Goal: Feedback & Contribution: Contribute content

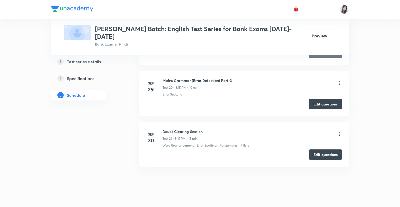
click at [317, 150] on button "Edit questions" at bounding box center [326, 155] width 34 height 10
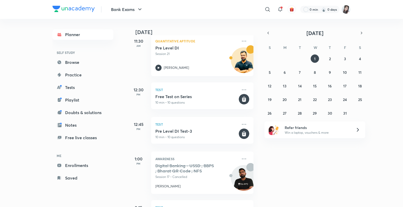
scroll to position [119, 0]
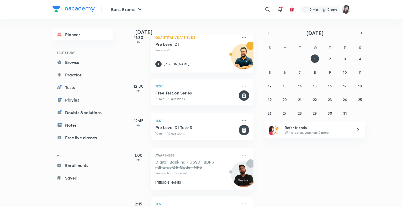
drag, startPoint x: 253, startPoint y: 85, endPoint x: 253, endPoint y: 99, distance: 13.1
click at [253, 99] on div "Today Good evening, Manjeet You have 14 events today Give us your feedback on l…" at bounding box center [192, 113] width 129 height 188
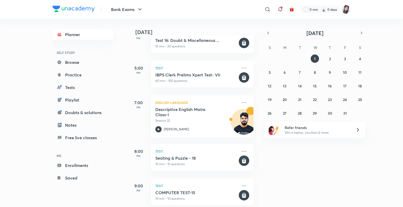
scroll to position [464, 0]
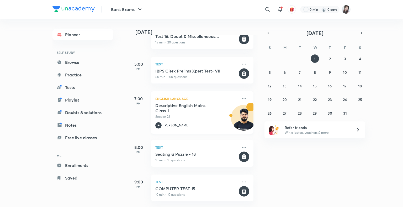
click at [157, 122] on icon at bounding box center [158, 125] width 6 height 6
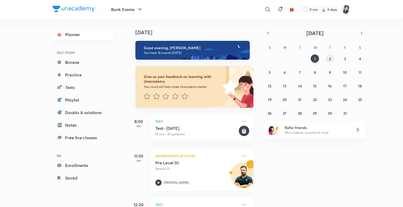
click at [328, 59] on button "2" at bounding box center [329, 59] width 8 height 8
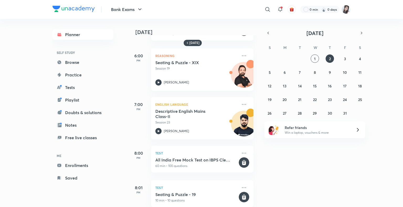
scroll to position [322, 0]
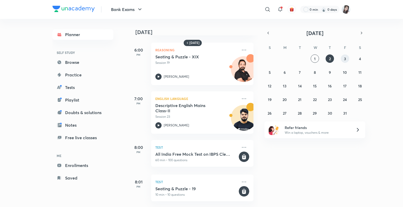
click at [344, 58] on abbr "3" at bounding box center [345, 58] width 2 height 5
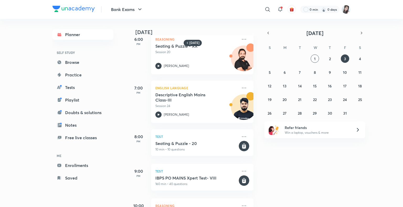
scroll to position [293, 0]
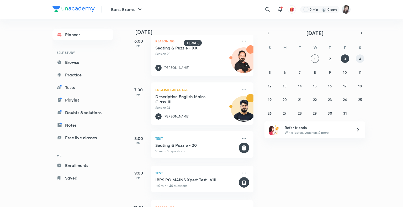
click at [361, 57] on abbr "4" at bounding box center [360, 58] width 2 height 5
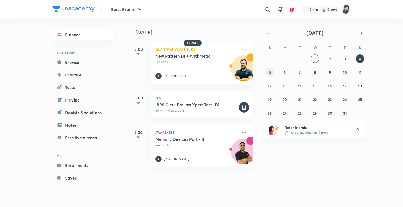
click at [268, 72] on abbr "5" at bounding box center [269, 72] width 2 height 5
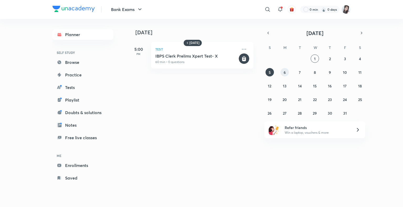
click at [286, 73] on button "6" at bounding box center [284, 72] width 8 height 8
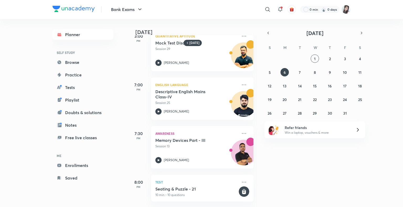
scroll to position [135, 0]
click at [298, 72] on abbr "7" at bounding box center [299, 72] width 2 height 5
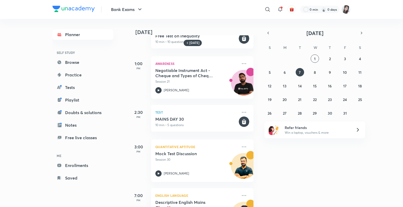
scroll to position [52, 0]
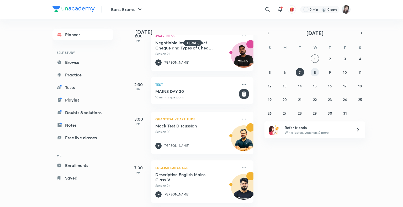
click at [311, 71] on button "8" at bounding box center [314, 72] width 8 height 8
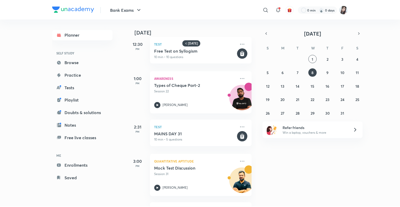
scroll to position [0, 0]
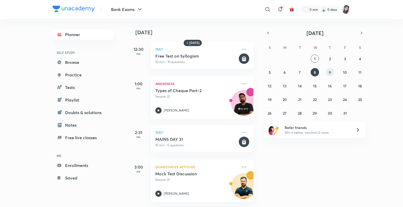
click at [326, 73] on button "9" at bounding box center [329, 72] width 8 height 8
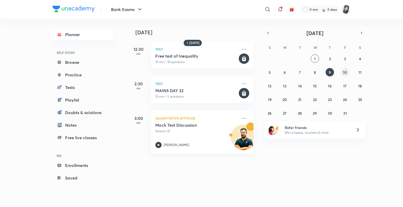
click at [345, 71] on abbr "10" at bounding box center [345, 72] width 4 height 5
click at [356, 71] on button "11" at bounding box center [359, 72] width 8 height 8
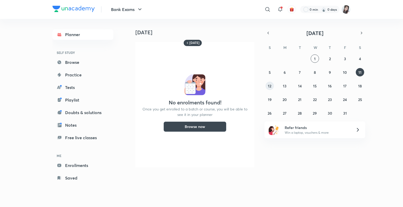
click at [268, 85] on abbr "12" at bounding box center [269, 86] width 3 height 5
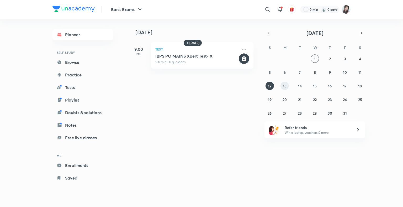
click at [280, 86] on button "13" at bounding box center [284, 86] width 8 height 8
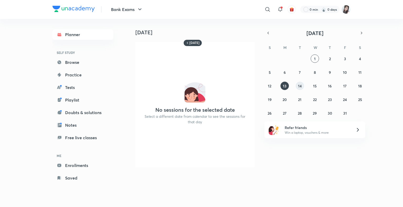
click at [298, 90] on button "14" at bounding box center [299, 86] width 8 height 8
click at [343, 11] on img at bounding box center [345, 9] width 9 height 9
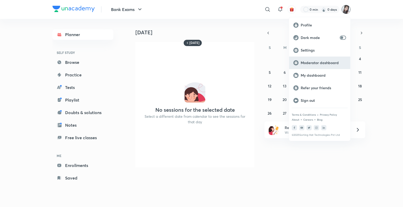
click at [317, 62] on p "Moderator dashboard" at bounding box center [322, 63] width 45 height 5
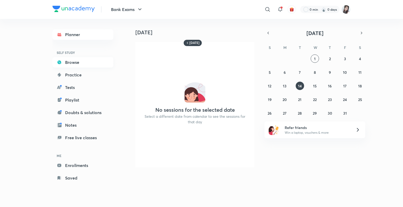
click at [71, 62] on link "Browse" at bounding box center [82, 62] width 61 height 10
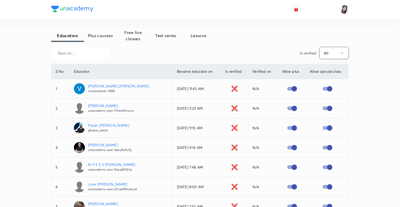
click at [167, 35] on span "Test series" at bounding box center [165, 35] width 33 height 6
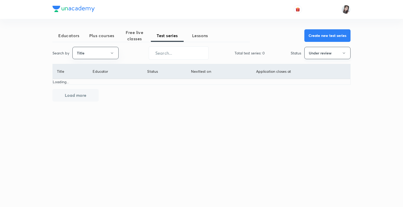
click at [344, 52] on icon "button" at bounding box center [343, 53] width 4 height 4
click at [316, 67] on span "All" at bounding box center [326, 69] width 39 height 6
click at [191, 57] on input "text" at bounding box center [178, 52] width 59 height 13
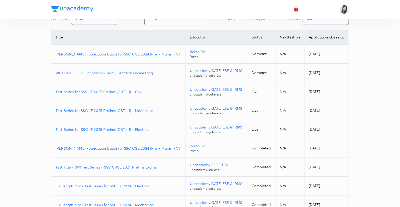
scroll to position [86, 0]
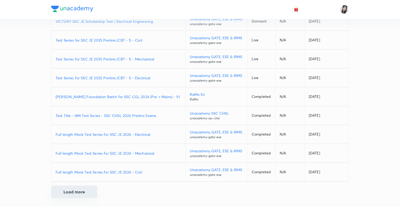
type input "SSC"
click at [74, 190] on button "Load more" at bounding box center [74, 192] width 46 height 13
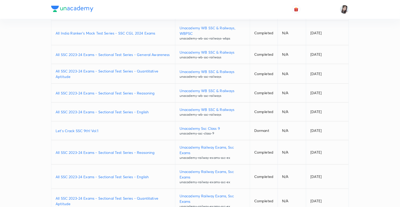
scroll to position [290, 0]
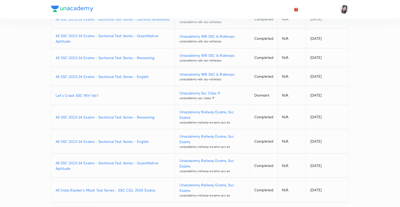
click at [73, 139] on p "All SSC 2023-24 Exams - Sectional Test Series - English" at bounding box center [113, 142] width 115 height 6
click at [84, 188] on p "All India Ranker's Mock Test Series - SSC CGL 2024 Exams" at bounding box center [113, 191] width 115 height 6
click at [26, 165] on div "Educators Plus courses Free live classes Test series Lessons Create new test se…" at bounding box center [200, 80] width 400 height 741
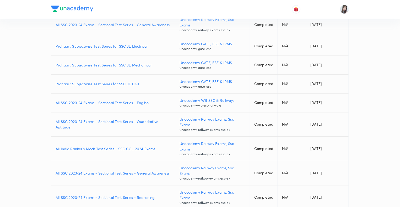
scroll to position [481, 0]
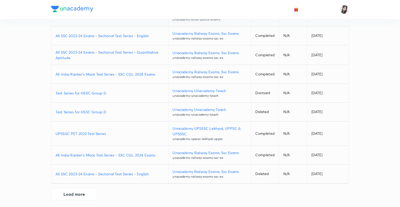
scroll to position [670, 0]
click at [75, 171] on p "All SSC 2023-24 Exams - Sectional Test Series - English" at bounding box center [110, 174] width 108 height 6
click at [79, 190] on button "Load more" at bounding box center [74, 193] width 46 height 13
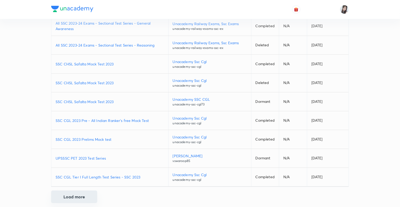
scroll to position [860, 0]
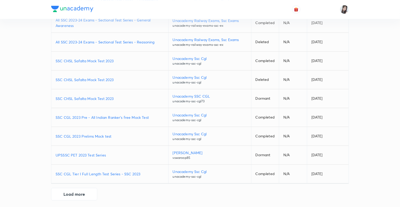
click at [78, 134] on p "SSC CGL 2023 Prelims Mock test" at bounding box center [110, 137] width 108 height 6
click at [64, 191] on button "Load more" at bounding box center [74, 194] width 46 height 13
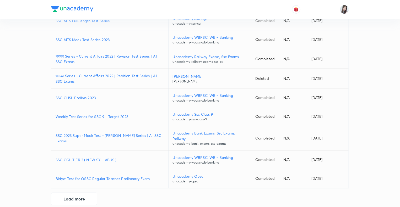
scroll to position [1055, 0]
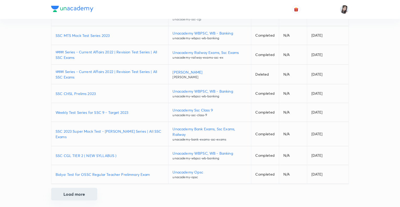
click at [77, 191] on button "Load more" at bounding box center [74, 194] width 46 height 13
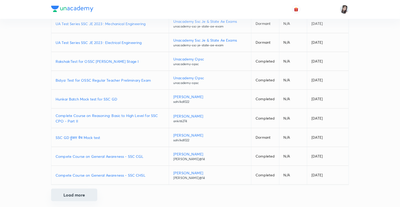
scroll to position [1244, 0]
click at [77, 191] on button "Load more" at bounding box center [74, 195] width 46 height 13
click at [69, 193] on button "Load more" at bounding box center [74, 195] width 46 height 13
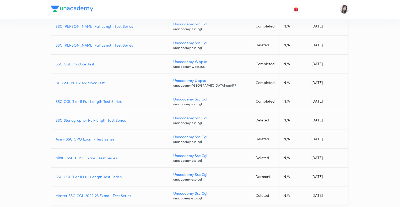
scroll to position [1432, 0]
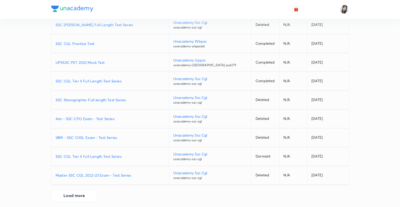
click at [69, 173] on p "Master SSC CGL 2022-23 Exam - Test Series" at bounding box center [110, 176] width 109 height 6
click at [72, 192] on button "Load more" at bounding box center [74, 195] width 46 height 13
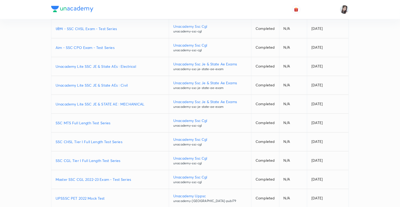
scroll to position [1621, 0]
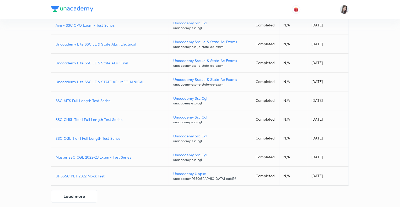
click at [68, 136] on p "SSC CGL Tier I Full Length Test Series" at bounding box center [110, 139] width 109 height 6
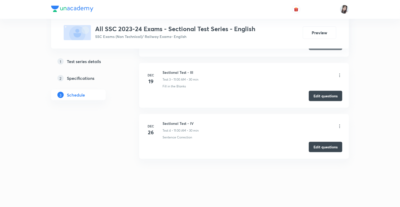
click at [340, 126] on icon at bounding box center [339, 126] width 1 height 3
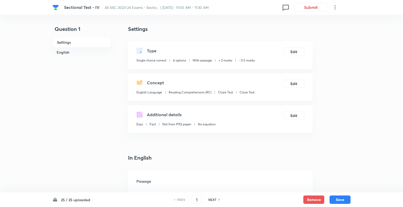
checkbox input "true"
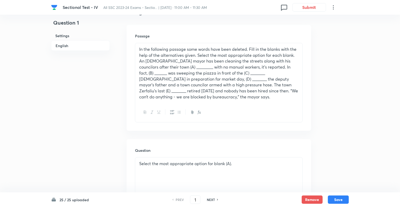
scroll to position [147, 0]
click at [212, 199] on h6 "NEXT" at bounding box center [211, 200] width 8 height 5
type input "2"
checkbox input "true"
click at [212, 199] on h6 "NEXT" at bounding box center [211, 200] width 8 height 5
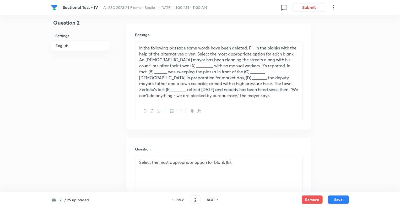
type input "3"
checkbox input "false"
checkbox input "true"
click at [212, 199] on h6 "NEXT" at bounding box center [211, 200] width 8 height 5
type input "4"
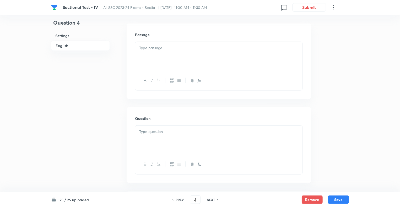
checkbox input "true"
click at [212, 199] on h6 "NEXT" at bounding box center [211, 200] width 8 height 5
type input "5"
checkbox input "false"
checkbox input "true"
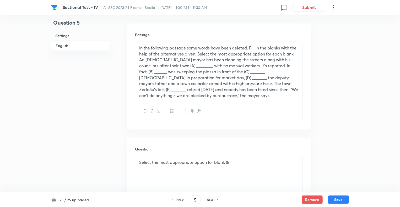
click at [212, 199] on h6 "NEXT" at bounding box center [211, 200] width 8 height 5
type input "6"
checkbox input "false"
checkbox input "true"
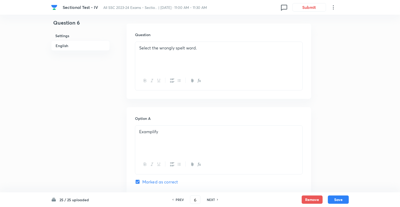
click at [212, 199] on h6 "NEXT" at bounding box center [211, 200] width 8 height 5
type input "7"
checkbox input "false"
checkbox input "true"
click at [212, 199] on h6 "NEXT" at bounding box center [211, 200] width 8 height 5
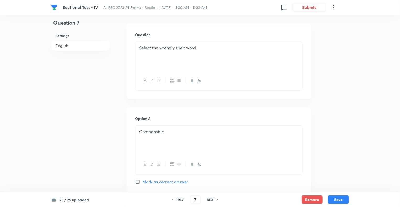
type input "8"
checkbox input "false"
checkbox input "true"
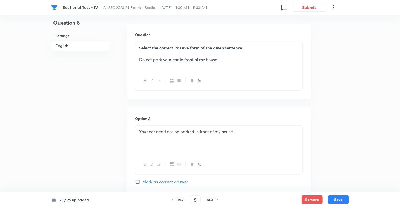
click at [212, 199] on h6 "NEXT" at bounding box center [211, 200] width 8 height 5
type input "9"
checkbox input "false"
checkbox input "true"
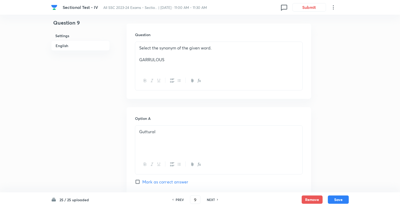
click at [212, 199] on h6 "NEXT" at bounding box center [211, 200] width 8 height 5
type input "10"
checkbox input "true"
click at [212, 199] on h6 "NEXT" at bounding box center [211, 200] width 8 height 5
type input "11"
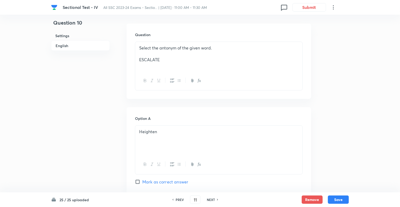
checkbox input "true"
click at [212, 199] on h6 "NEXT" at bounding box center [211, 200] width 8 height 5
type input "12"
checkbox input "false"
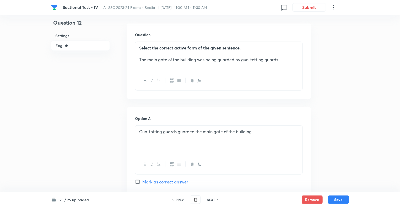
checkbox input "true"
click at [212, 199] on h6 "NEXT" at bounding box center [211, 200] width 8 height 5
type input "13"
checkbox input "false"
checkbox input "true"
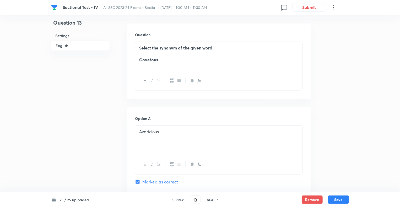
click at [212, 199] on h6 "NEXT" at bounding box center [211, 200] width 8 height 5
type input "14"
checkbox input "true"
click at [212, 199] on h6 "NEXT" at bounding box center [211, 200] width 8 height 5
type input "15"
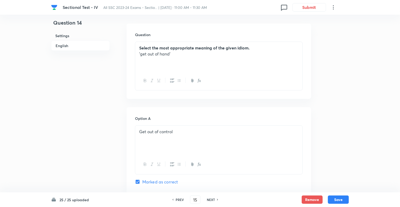
checkbox input "true"
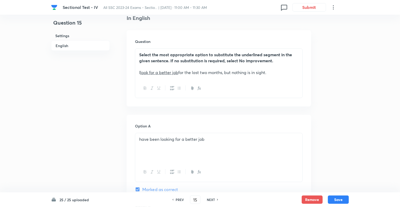
click at [212, 199] on h6 "NEXT" at bounding box center [211, 200] width 8 height 5
type input "16"
checkbox input "true"
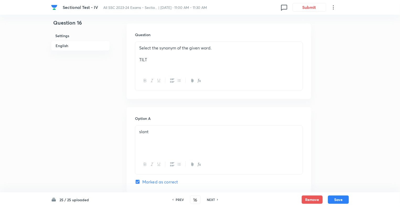
click at [212, 199] on h6 "NEXT" at bounding box center [211, 200] width 8 height 5
type input "17"
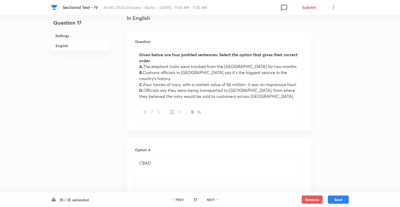
checkbox input "true"
click at [212, 199] on h6 "NEXT" at bounding box center [211, 200] width 8 height 5
type input "18"
checkbox input "true"
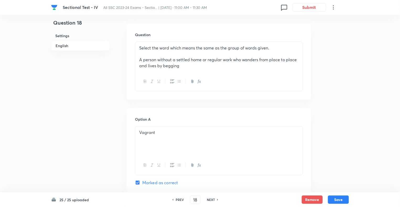
click at [212, 199] on h6 "NEXT" at bounding box center [211, 200] width 8 height 5
type input "19"
checkbox input "false"
checkbox input "true"
click at [212, 199] on h6 "NEXT" at bounding box center [211, 200] width 8 height 5
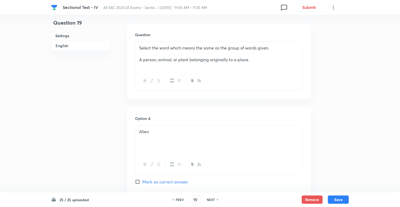
type input "20"
checkbox input "true"
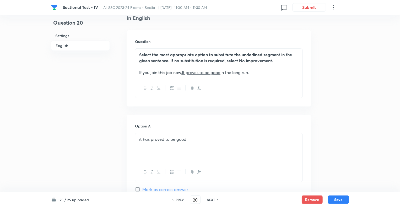
click at [212, 199] on h6 "NEXT" at bounding box center [211, 200] width 8 height 5
type input "21"
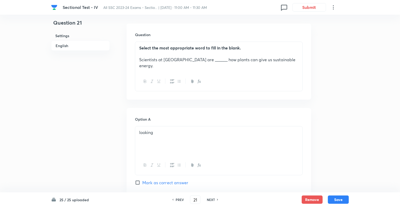
checkbox input "true"
click at [212, 199] on h6 "NEXT" at bounding box center [211, 200] width 8 height 5
type input "22"
checkbox input "true"
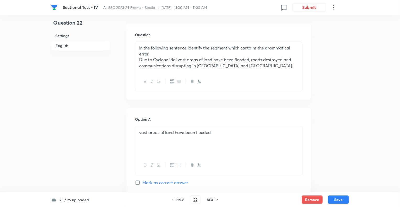
click at [212, 199] on h6 "NEXT" at bounding box center [211, 200] width 8 height 5
type input "23"
checkbox input "false"
checkbox input "true"
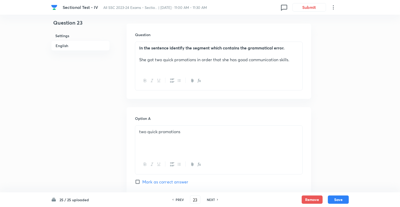
click at [212, 199] on h6 "NEXT" at bounding box center [211, 200] width 8 height 5
type input "24"
checkbox input "false"
checkbox input "true"
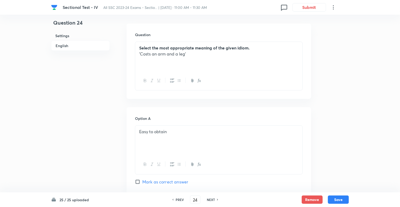
click at [212, 199] on h6 "NEXT" at bounding box center [211, 200] width 8 height 5
type input "25"
checkbox input "false"
checkbox input "true"
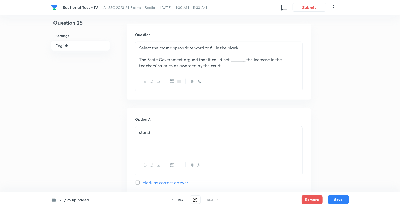
click at [212, 199] on h6 "NEXT" at bounding box center [211, 200] width 8 height 5
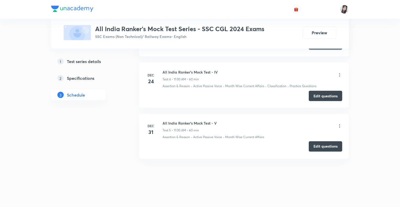
click at [318, 149] on button "Edit questions" at bounding box center [326, 147] width 34 height 10
click at [318, 96] on button "Edit questions" at bounding box center [326, 95] width 34 height 10
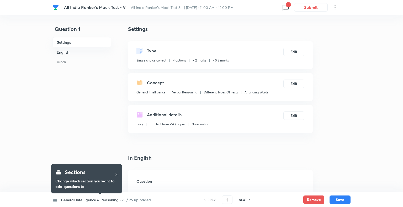
checkbox input "true"
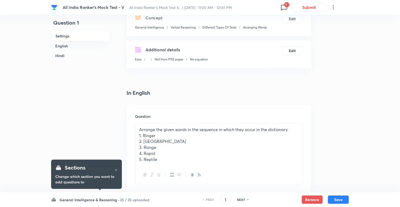
scroll to position [73, 0]
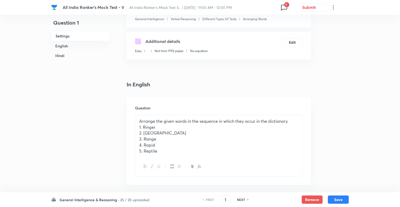
click at [284, 8] on icon at bounding box center [284, 7] width 8 height 8
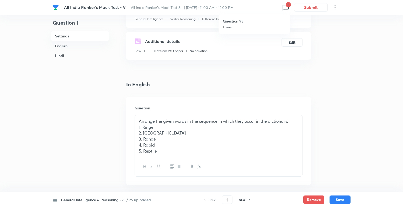
click at [235, 27] on p "1 issue" at bounding box center [253, 27] width 63 height 5
type input "93"
click at [235, 27] on p "1 issue" at bounding box center [253, 27] width 63 height 5
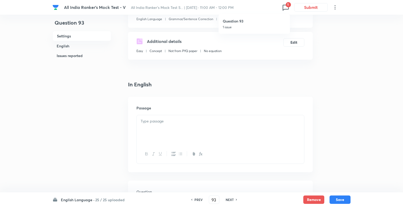
checkbox input "false"
checkbox input "true"
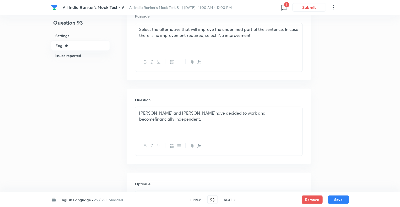
scroll to position [155, 0]
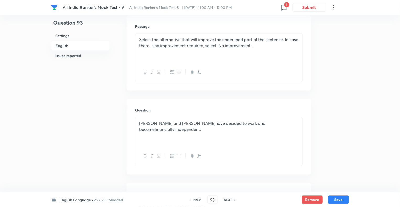
click at [224, 202] on div "PREV 93 ​ NEXT" at bounding box center [213, 200] width 68 height 8
click at [225, 201] on h6 "NEXT" at bounding box center [228, 200] width 8 height 5
type input "94"
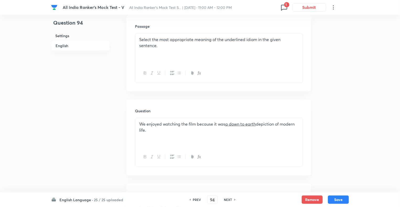
checkbox input "true"
click at [225, 201] on h6 "NEXT" at bounding box center [228, 200] width 8 height 5
type input "95"
checkbox input "false"
checkbox input "true"
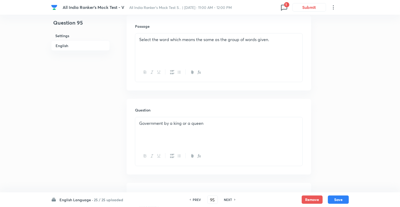
click at [225, 201] on h6 "NEXT" at bounding box center [228, 200] width 8 height 5
type input "96"
checkbox input "false"
checkbox input "true"
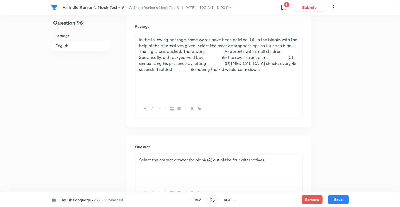
click at [225, 201] on h6 "NEXT" at bounding box center [228, 200] width 8 height 5
type input "97"
checkbox input "false"
checkbox input "true"
click at [225, 201] on h6 "NEXT" at bounding box center [228, 200] width 8 height 5
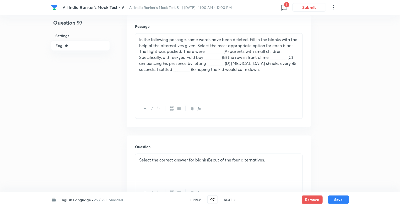
type input "98"
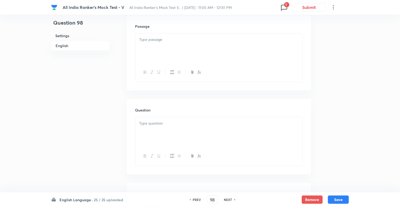
checkbox input "true"
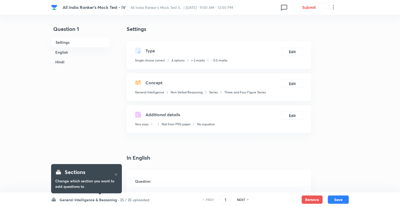
checkbox input "true"
click at [78, 199] on h6 "General Intelligence & Reasoning ·" at bounding box center [89, 200] width 60 height 6
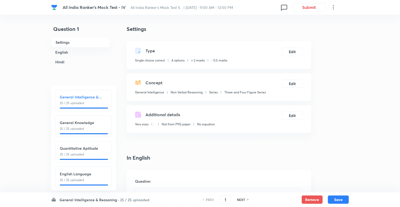
click at [70, 179] on p "25 / 25 uploaded" at bounding box center [84, 180] width 48 height 5
type input "76"
checkbox input "false"
checkbox input "true"
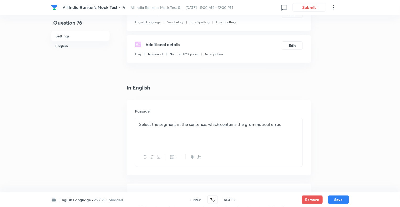
scroll to position [136, 0]
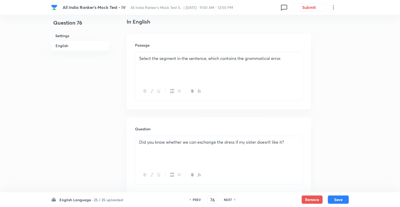
click at [226, 200] on h6 "NEXT" at bounding box center [228, 200] width 8 height 5
type input "77"
checkbox input "false"
checkbox input "true"
click at [226, 200] on h6 "NEXT" at bounding box center [228, 200] width 8 height 5
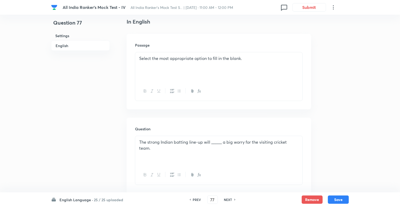
type input "78"
checkbox input "true"
click at [226, 200] on h6 "NEXT" at bounding box center [228, 200] width 8 height 5
type input "79"
checkbox input "true"
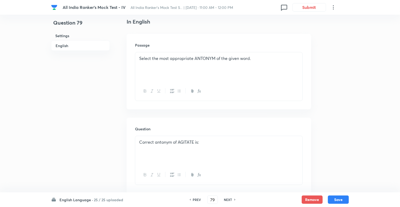
click at [226, 200] on h6 "NEXT" at bounding box center [228, 200] width 8 height 5
type input "80"
checkbox input "false"
checkbox input "true"
click at [226, 200] on h6 "NEXT" at bounding box center [228, 200] width 8 height 5
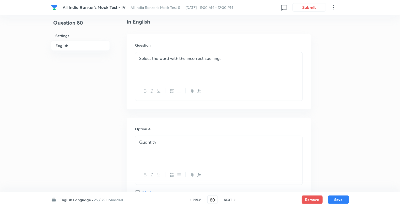
type input "81"
checkbox input "false"
checkbox input "true"
click at [226, 200] on h6 "NEXT" at bounding box center [228, 200] width 8 height 5
type input "82"
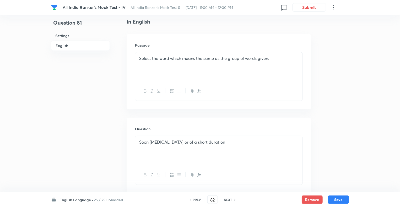
checkbox input "false"
checkbox input "true"
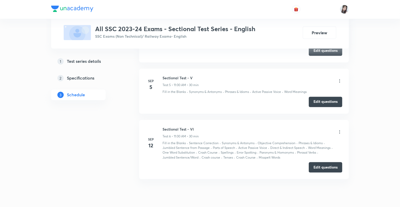
scroll to position [468, 0]
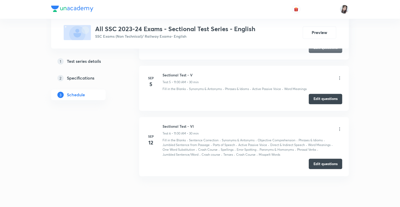
click at [319, 162] on button "Edit questions" at bounding box center [326, 164] width 34 height 10
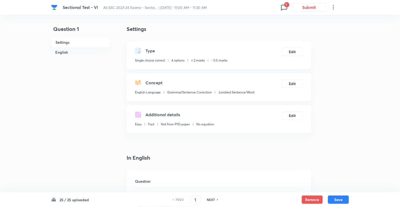
click at [284, 9] on icon at bounding box center [284, 7] width 8 height 8
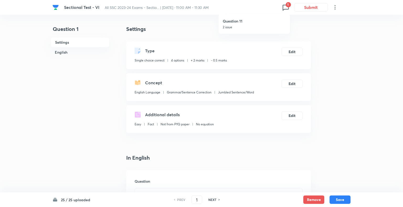
click at [255, 22] on h6 "Question 11" at bounding box center [253, 21] width 63 height 6
type input "11"
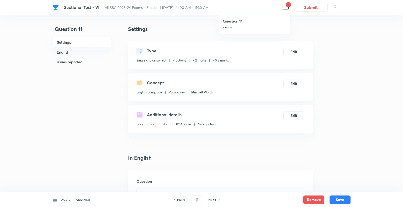
checkbox input "false"
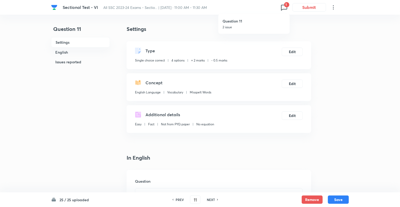
checkbox input "true"
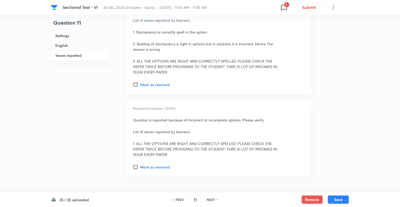
scroll to position [733, 0]
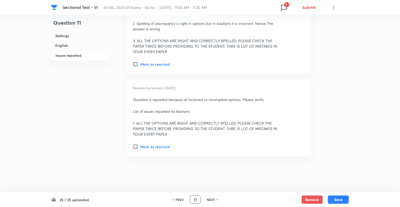
click at [199, 199] on input "11" at bounding box center [195, 199] width 10 height 9
type input "1"
checkbox input "false"
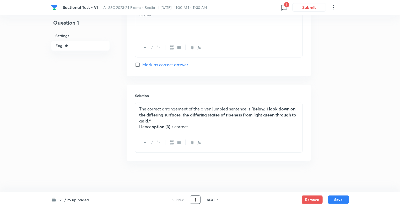
scroll to position [515, 0]
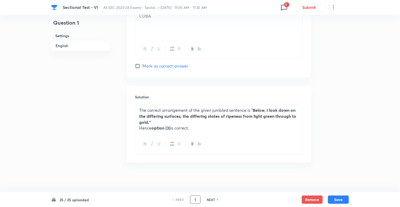
checkbox input "true"
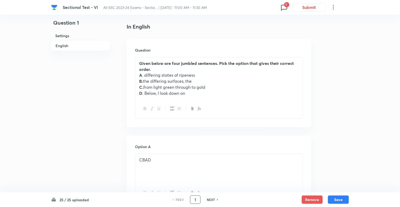
scroll to position [124, 0]
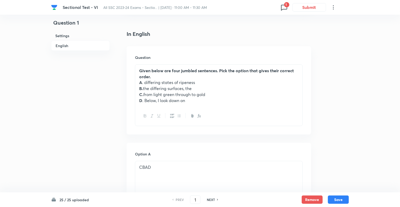
click at [209, 201] on h6 "NEXT" at bounding box center [211, 200] width 8 height 5
type input "2"
checkbox input "true"
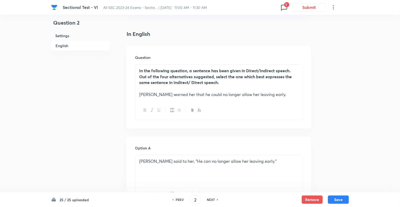
click at [209, 201] on h6 "NEXT" at bounding box center [211, 200] width 8 height 5
type input "3"
checkbox input "true"
click at [209, 201] on h6 "NEXT" at bounding box center [211, 200] width 8 height 5
type input "4"
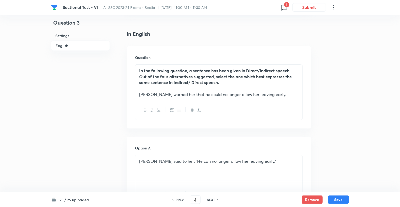
checkbox input "false"
checkbox input "true"
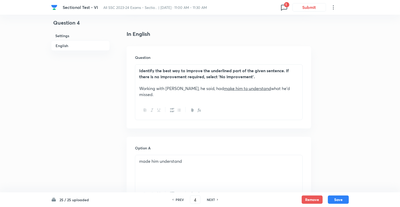
click at [209, 201] on h6 "NEXT" at bounding box center [211, 200] width 8 height 5
type input "5"
checkbox input "false"
checkbox input "true"
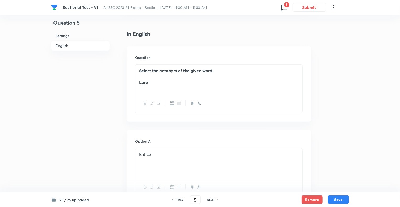
click at [209, 201] on h6 "NEXT" at bounding box center [211, 200] width 8 height 5
type input "6"
checkbox input "false"
checkbox input "true"
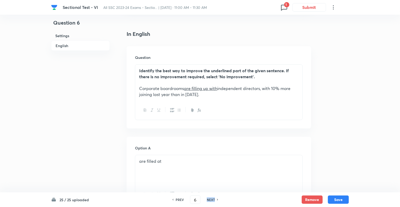
click at [209, 201] on h6 "NEXT" at bounding box center [211, 200] width 8 height 5
type input "7"
checkbox input "false"
checkbox input "true"
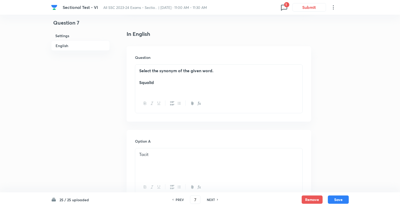
click at [209, 201] on h6 "NEXT" at bounding box center [211, 200] width 8 height 5
type input "8"
checkbox input "false"
checkbox input "true"
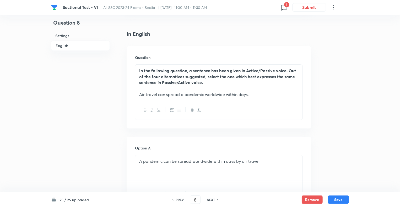
click at [209, 201] on h6 "NEXT" at bounding box center [211, 200] width 8 height 5
type input "9"
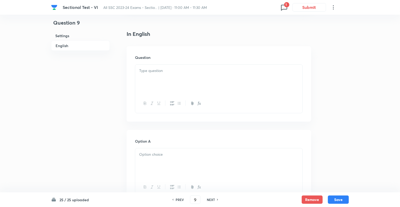
checkbox input "true"
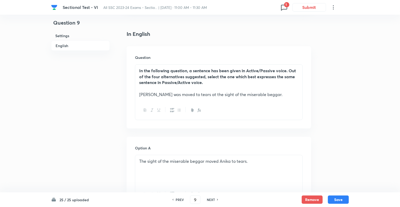
click at [209, 201] on h6 "NEXT" at bounding box center [211, 200] width 8 height 5
type input "10"
checkbox input "true"
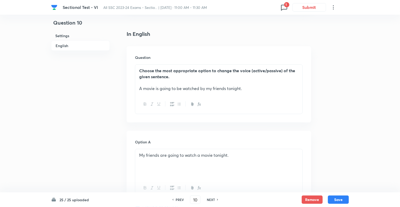
click at [209, 201] on h6 "NEXT" at bounding box center [211, 200] width 8 height 5
type input "11"
checkbox input "true"
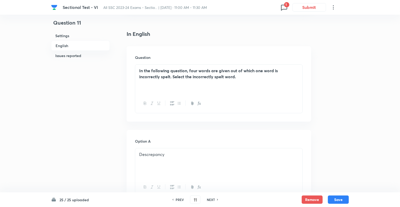
click at [209, 201] on h6 "NEXT" at bounding box center [211, 200] width 8 height 5
type input "12"
checkbox input "false"
checkbox input "true"
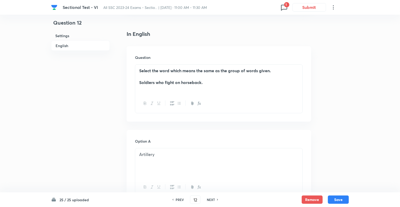
click at [209, 201] on h6 "NEXT" at bounding box center [211, 200] width 8 height 5
type input "13"
checkbox input "true"
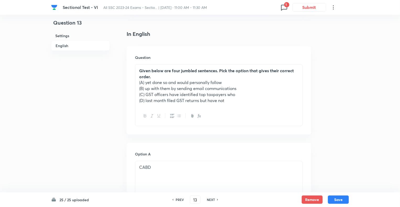
click at [209, 201] on h6 "NEXT" at bounding box center [211, 200] width 8 height 5
type input "14"
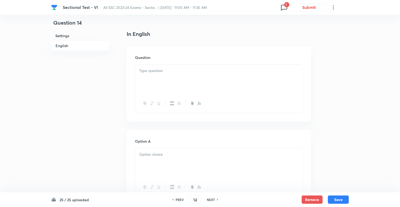
checkbox input "false"
checkbox input "true"
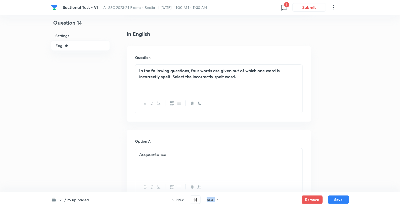
click at [209, 201] on h6 "NEXT" at bounding box center [211, 200] width 8 height 5
type input "15"
checkbox input "false"
checkbox input "true"
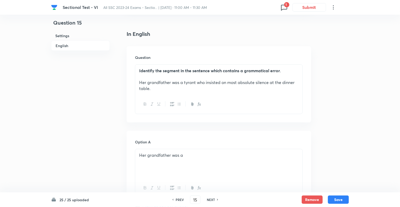
click at [209, 201] on h6 "NEXT" at bounding box center [211, 200] width 8 height 5
type input "16"
checkbox input "true"
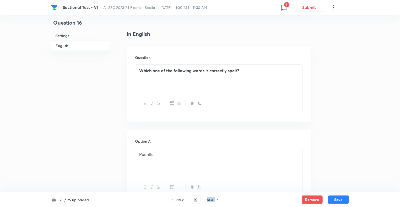
click at [209, 201] on h6 "NEXT" at bounding box center [211, 200] width 8 height 5
type input "17"
checkbox input "false"
checkbox input "true"
click at [209, 201] on h6 "NEXT" at bounding box center [211, 200] width 8 height 5
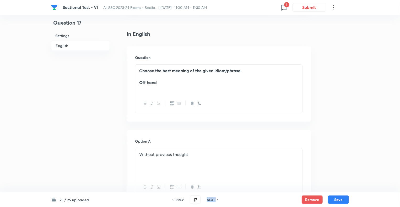
type input "18"
checkbox input "false"
checkbox input "true"
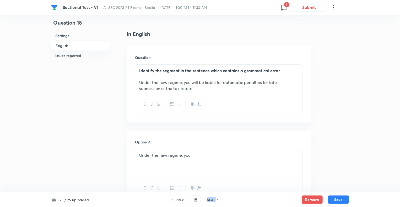
click at [209, 201] on h6 "NEXT" at bounding box center [211, 200] width 8 height 5
type input "19"
checkbox input "false"
checkbox input "true"
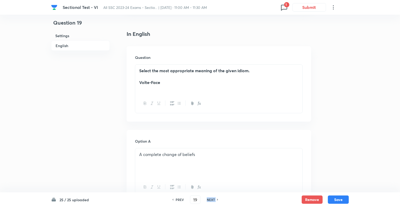
click at [209, 201] on h6 "NEXT" at bounding box center [211, 200] width 8 height 5
type input "20"
checkbox input "false"
checkbox input "true"
click at [209, 201] on h6 "NEXT" at bounding box center [211, 200] width 8 height 5
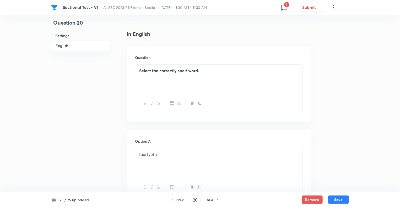
type input "21"
checkbox input "false"
checkbox input "true"
click at [209, 201] on h6 "NEXT" at bounding box center [211, 200] width 8 height 5
type input "22"
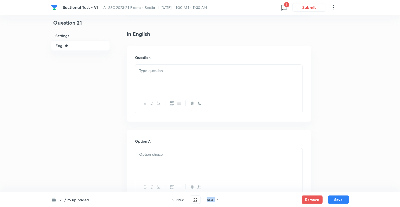
checkbox input "false"
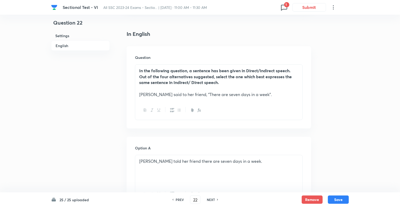
checkbox input "true"
click at [209, 201] on h6 "NEXT" at bounding box center [211, 200] width 8 height 5
type input "23"
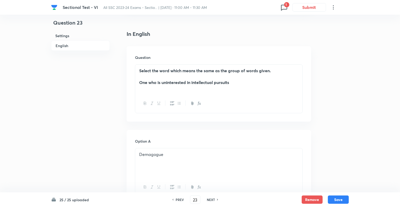
checkbox input "true"
click at [209, 201] on h6 "NEXT" at bounding box center [211, 200] width 8 height 5
type input "24"
checkbox input "false"
checkbox input "true"
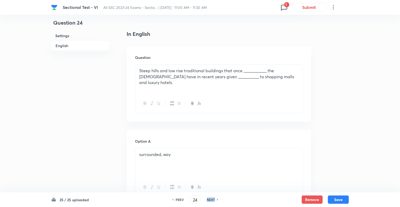
click at [209, 201] on h6 "NEXT" at bounding box center [211, 200] width 8 height 5
type input "25"
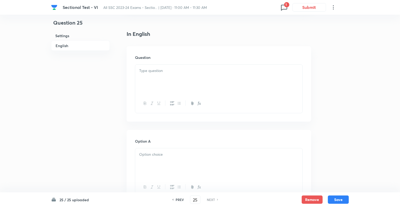
checkbox input "true"
click at [209, 201] on h6 "NEXT" at bounding box center [211, 200] width 8 height 5
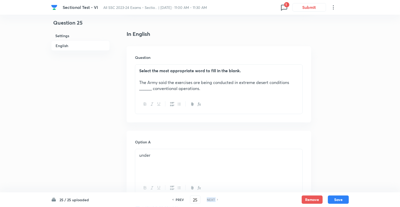
click at [209, 201] on h6 "NEXT" at bounding box center [211, 200] width 8 height 5
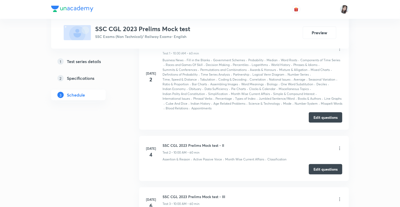
click at [319, 116] on button "Edit questions" at bounding box center [326, 117] width 34 height 10
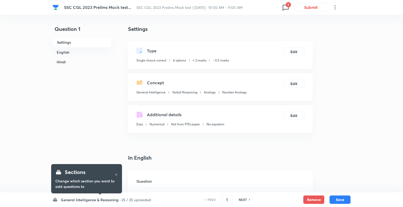
checkbox input "true"
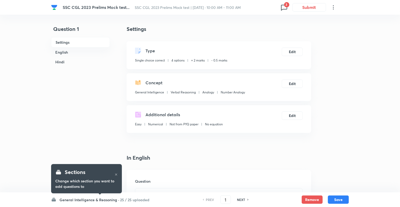
click at [283, 6] on icon at bounding box center [284, 7] width 8 height 8
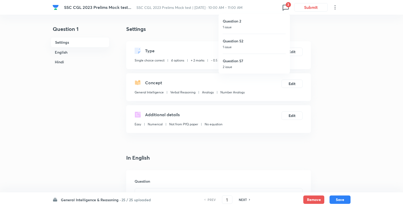
click at [237, 61] on h6 "Question 57" at bounding box center [253, 61] width 63 height 6
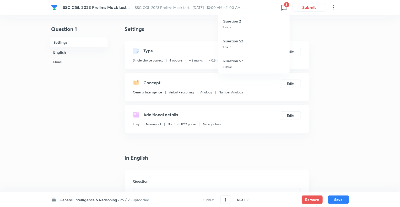
type input "57"
checkbox input "false"
checkbox input "true"
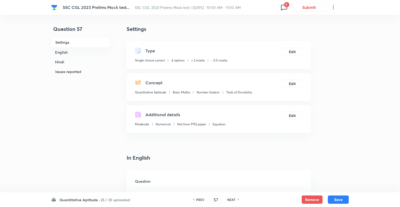
click at [75, 201] on h6 "Quantitative Aptitude ·" at bounding box center [79, 200] width 40 height 6
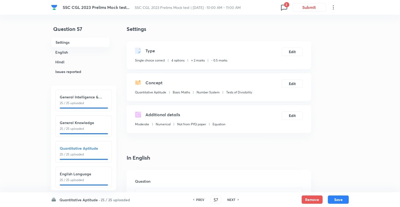
click at [77, 176] on h6 "English Language" at bounding box center [84, 174] width 48 height 6
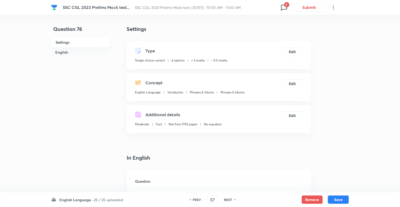
type input "76"
checkbox input "false"
checkbox input "true"
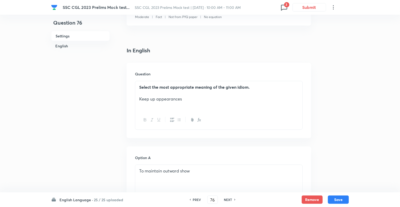
scroll to position [115, 0]
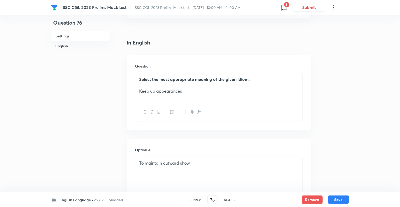
click at [228, 200] on h6 "NEXT" at bounding box center [228, 200] width 8 height 5
type input "77"
checkbox input "false"
checkbox input "true"
click at [228, 200] on h6 "NEXT" at bounding box center [228, 200] width 8 height 5
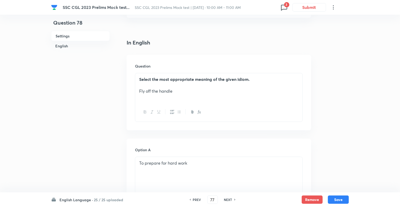
type input "78"
checkbox input "true"
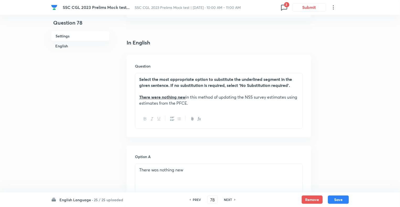
click at [228, 200] on h6 "NEXT" at bounding box center [228, 200] width 8 height 5
type input "79"
checkbox input "false"
checkbox input "true"
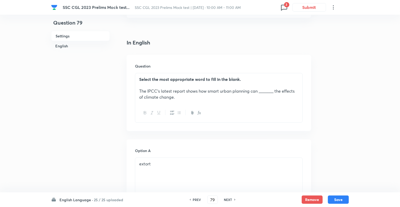
click at [228, 200] on h6 "NEXT" at bounding box center [228, 200] width 8 height 5
type input "80"
checkbox input "false"
checkbox input "true"
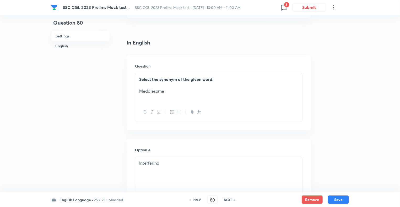
click at [228, 200] on h6 "NEXT" at bounding box center [228, 200] width 8 height 5
type input "81"
checkbox input "false"
checkbox input "true"
click at [228, 200] on h6 "NEXT" at bounding box center [228, 200] width 8 height 5
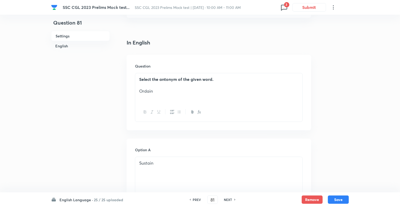
type input "82"
checkbox input "false"
checkbox input "true"
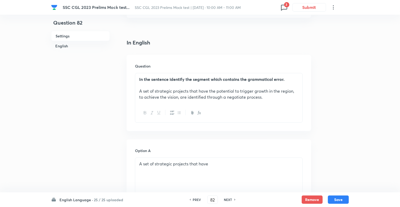
click at [228, 200] on h6 "NEXT" at bounding box center [228, 200] width 8 height 5
type input "83"
checkbox input "false"
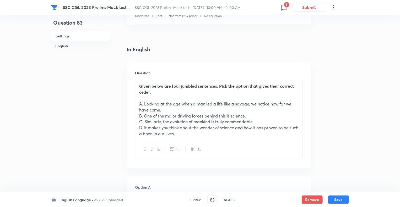
checkbox input "true"
click at [228, 200] on h6 "NEXT" at bounding box center [228, 200] width 8 height 5
type input "84"
checkbox input "false"
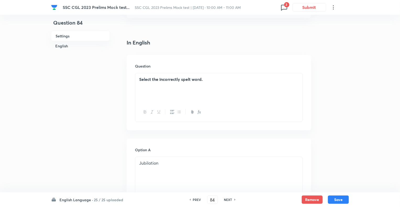
checkbox input "true"
click at [228, 200] on h6 "NEXT" at bounding box center [228, 200] width 8 height 5
type input "85"
checkbox input "false"
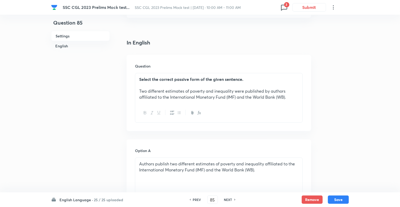
checkbox input "true"
click at [228, 200] on h6 "NEXT" at bounding box center [228, 200] width 8 height 5
type input "86"
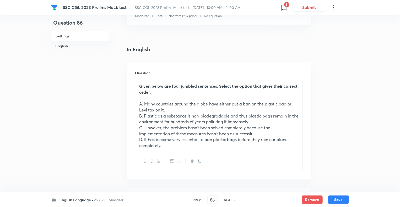
checkbox input "true"
click at [228, 200] on h6 "NEXT" at bounding box center [228, 200] width 8 height 5
type input "87"
checkbox input "false"
checkbox input "true"
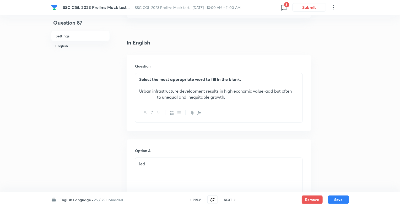
click at [228, 200] on h6 "NEXT" at bounding box center [228, 200] width 8 height 5
type input "88"
checkbox input "false"
checkbox input "true"
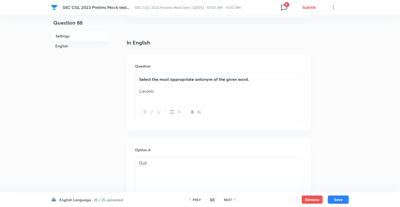
click at [228, 200] on h6 "NEXT" at bounding box center [228, 200] width 8 height 5
type input "89"
checkbox input "false"
checkbox input "true"
click at [228, 200] on h6 "NEXT" at bounding box center [228, 200] width 8 height 5
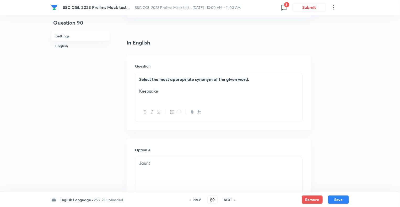
type input "90"
checkbox input "false"
checkbox input "true"
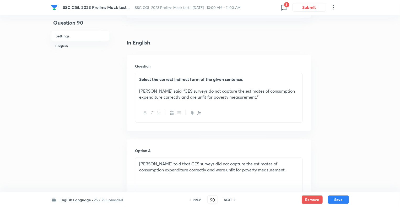
click at [228, 200] on h6 "NEXT" at bounding box center [228, 200] width 8 height 5
type input "91"
checkbox input "false"
checkbox input "true"
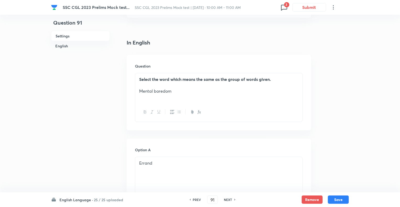
click at [228, 200] on h6 "NEXT" at bounding box center [228, 200] width 8 height 5
type input "92"
checkbox input "true"
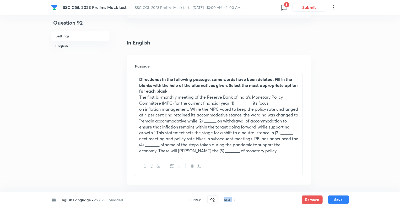
click at [228, 200] on h6 "NEXT" at bounding box center [228, 200] width 8 height 5
type input "93"
checkbox input "false"
checkbox input "true"
click at [228, 200] on h6 "NEXT" at bounding box center [228, 200] width 8 height 5
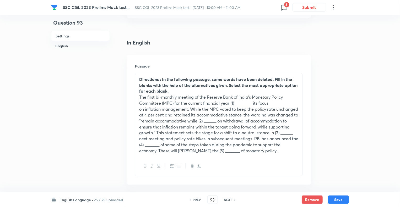
type input "94"
checkbox input "true"
click at [228, 200] on h6 "NEXT" at bounding box center [228, 200] width 8 height 5
type input "95"
checkbox input "false"
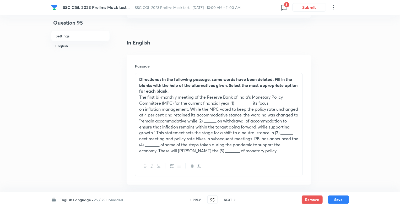
checkbox input "true"
click at [228, 200] on h6 "NEXT" at bounding box center [228, 200] width 8 height 5
type input "96"
checkbox input "false"
checkbox input "true"
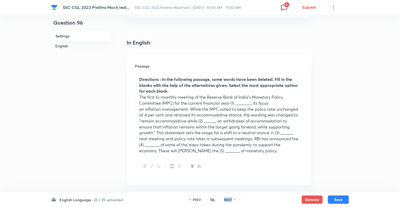
click at [228, 200] on h6 "NEXT" at bounding box center [228, 200] width 8 height 5
type input "97"
checkbox input "false"
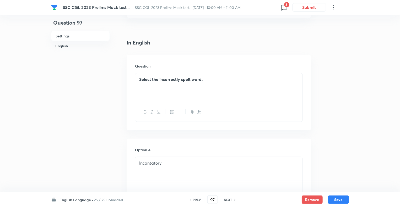
checkbox input "true"
click at [228, 200] on h6 "NEXT" at bounding box center [228, 200] width 8 height 5
type input "98"
checkbox input "true"
click at [228, 200] on h6 "NEXT" at bounding box center [228, 200] width 8 height 5
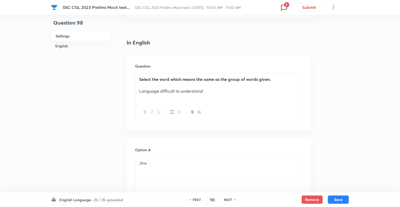
type input "99"
checkbox input "false"
checkbox input "true"
click at [228, 200] on h6 "NEXT" at bounding box center [228, 200] width 8 height 5
type input "100"
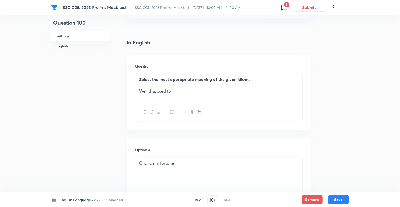
checkbox input "false"
checkbox input "true"
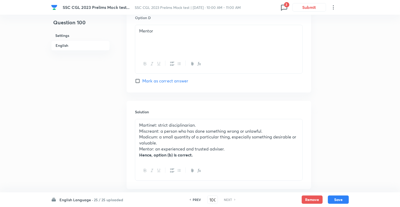
scroll to position [514, 0]
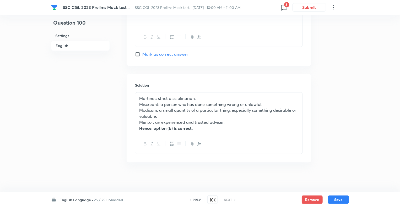
click at [193, 200] on h6 "PREV" at bounding box center [197, 200] width 8 height 5
type input "99"
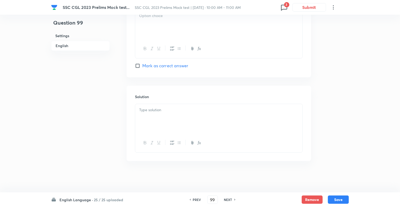
checkbox input "false"
checkbox input "true"
click at [193, 200] on h6 "PREV" at bounding box center [197, 200] width 8 height 5
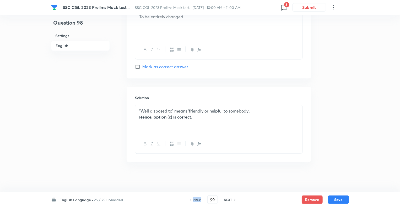
type input "98"
checkbox input "false"
checkbox input "true"
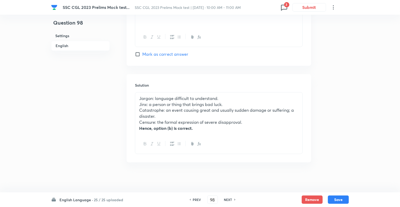
click at [193, 200] on h6 "PREV" at bounding box center [197, 200] width 8 height 5
type input "97"
checkbox input "true"
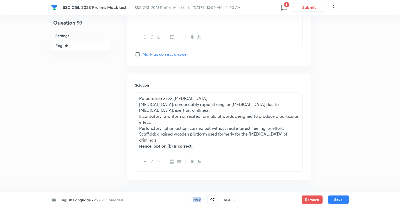
click at [193, 200] on h6 "PREV" at bounding box center [197, 200] width 8 height 5
type input "96"
checkbox input "false"
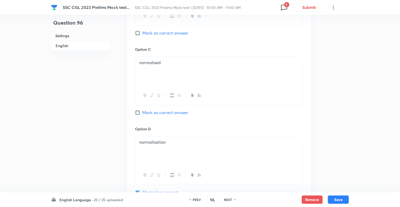
checkbox input "true"
click at [193, 200] on h6 "PREV" at bounding box center [197, 200] width 8 height 5
type input "95"
checkbox input "false"
checkbox input "true"
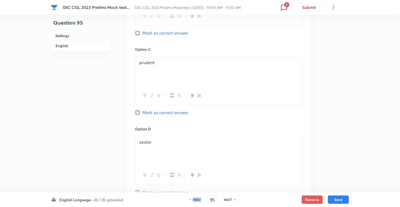
click at [193, 200] on h6 "PREV" at bounding box center [197, 200] width 8 height 5
type input "94"
checkbox input "false"
checkbox input "true"
click at [193, 200] on h6 "PREV" at bounding box center [197, 200] width 8 height 5
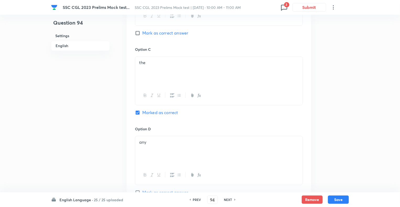
type input "93"
checkbox input "true"
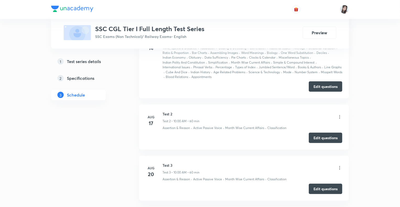
scroll to position [304, 0]
click at [318, 87] on button "Edit questions" at bounding box center [326, 86] width 34 height 10
click at [318, 137] on button "Edit questions" at bounding box center [326, 137] width 34 height 10
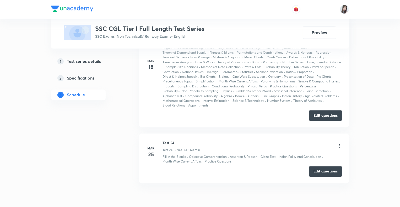
scroll to position [1506, 0]
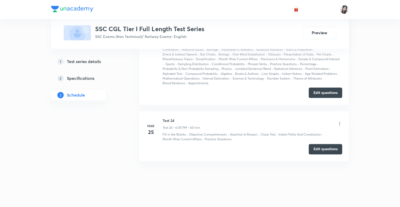
click at [321, 89] on button "Edit questions" at bounding box center [326, 93] width 34 height 10
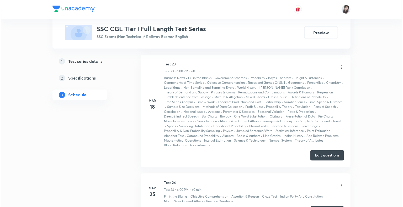
scroll to position [1443, 0]
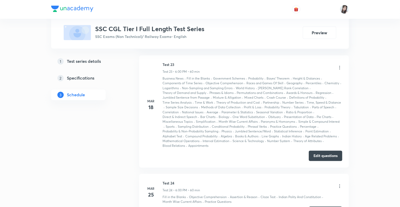
click at [340, 66] on icon at bounding box center [339, 67] width 5 height 5
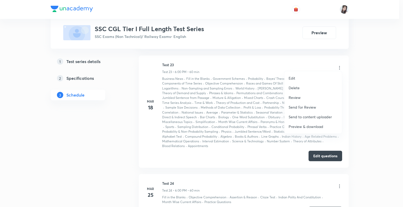
click at [297, 125] on p "Preview & download" at bounding box center [305, 127] width 35 height 6
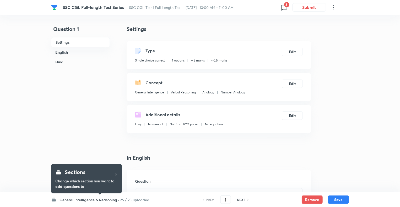
click at [65, 201] on h6 "General Intelligence & Reasoning ·" at bounding box center [89, 200] width 60 height 6
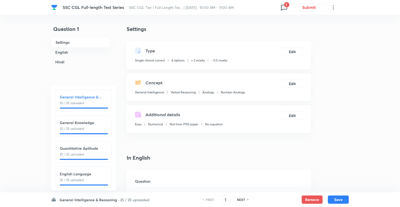
click at [73, 175] on h6 "English Language" at bounding box center [84, 174] width 48 height 6
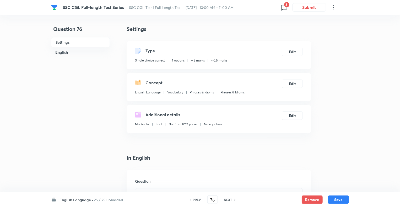
type input "76"
checkbox input "false"
checkbox input "true"
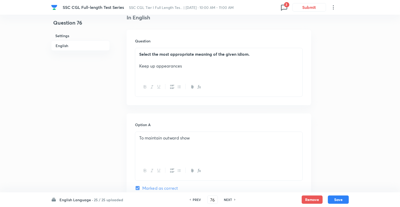
scroll to position [147, 0]
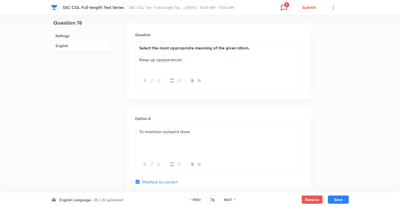
click at [225, 201] on h6 "NEXT" at bounding box center [228, 200] width 8 height 5
type input "77"
checkbox input "false"
checkbox input "true"
click at [225, 201] on h6 "NEXT" at bounding box center [228, 200] width 8 height 5
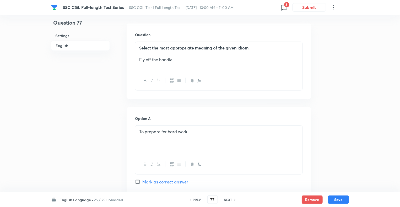
type input "78"
checkbox input "true"
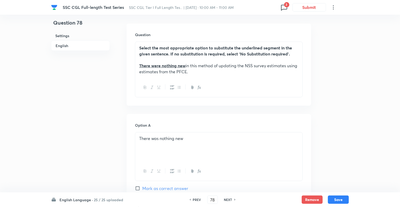
click at [225, 201] on h6 "NEXT" at bounding box center [228, 200] width 8 height 5
type input "79"
checkbox input "false"
checkbox input "true"
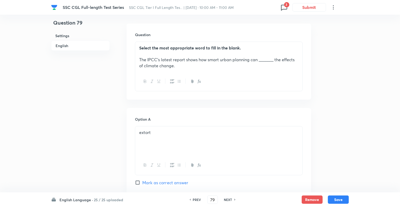
click at [225, 201] on h6 "NEXT" at bounding box center [228, 200] width 8 height 5
type input "80"
checkbox input "false"
checkbox input "true"
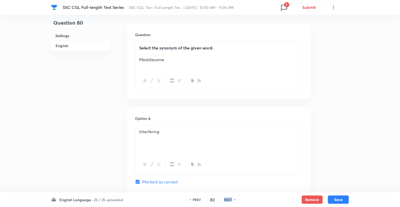
click at [225, 201] on h6 "NEXT" at bounding box center [228, 200] width 8 height 5
type input "81"
checkbox input "false"
checkbox input "true"
click at [225, 201] on h6 "NEXT" at bounding box center [228, 200] width 8 height 5
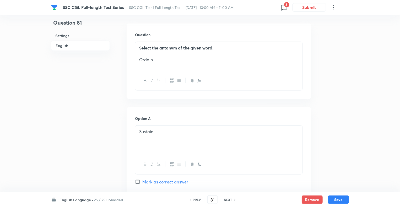
type input "82"
checkbox input "false"
checkbox input "true"
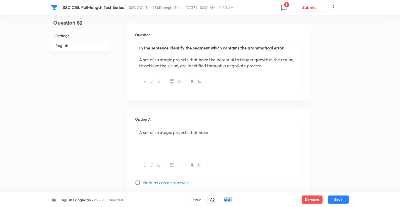
click at [225, 201] on h6 "NEXT" at bounding box center [228, 200] width 8 height 5
type input "83"
checkbox input "false"
checkbox input "true"
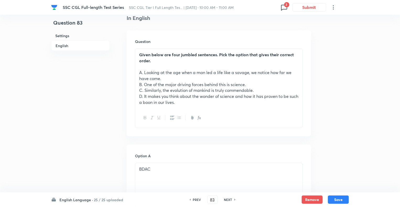
click at [225, 201] on h6 "NEXT" at bounding box center [228, 200] width 8 height 5
type input "84"
checkbox input "false"
checkbox input "true"
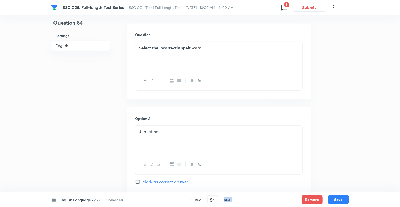
click at [225, 201] on h6 "NEXT" at bounding box center [228, 200] width 8 height 5
type input "85"
checkbox input "false"
checkbox input "true"
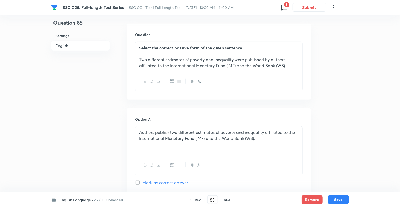
click at [225, 201] on h6 "NEXT" at bounding box center [228, 200] width 8 height 5
type input "86"
checkbox input "true"
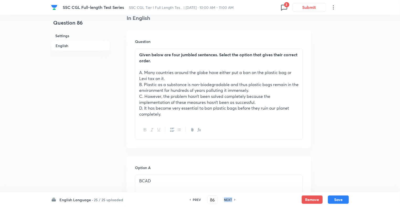
click at [225, 201] on h6 "NEXT" at bounding box center [228, 200] width 8 height 5
type input "87"
checkbox input "false"
checkbox input "true"
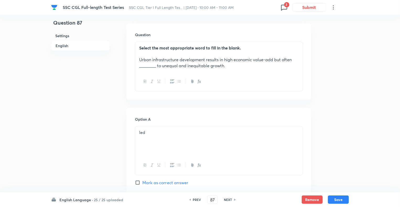
scroll to position [503, 0]
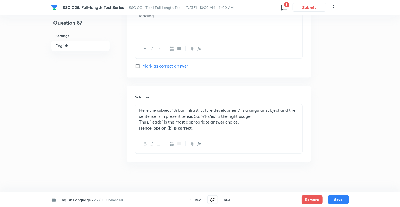
click at [229, 199] on h6 "NEXT" at bounding box center [228, 200] width 8 height 5
type input "88"
checkbox input "false"
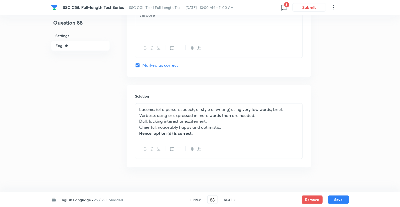
checkbox input "true"
click at [229, 199] on h6 "NEXT" at bounding box center [228, 200] width 8 height 5
type input "89"
checkbox input "false"
checkbox input "true"
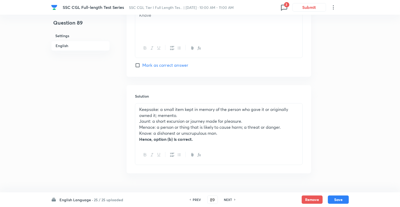
click at [229, 199] on h6 "NEXT" at bounding box center [228, 200] width 8 height 5
type input "90"
checkbox input "false"
checkbox input "true"
click at [229, 199] on h6 "NEXT" at bounding box center [228, 200] width 8 height 5
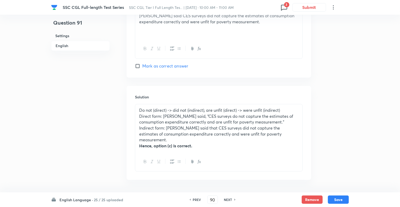
type input "91"
checkbox input "false"
checkbox input "true"
click at [229, 199] on h6 "NEXT" at bounding box center [228, 200] width 8 height 5
type input "92"
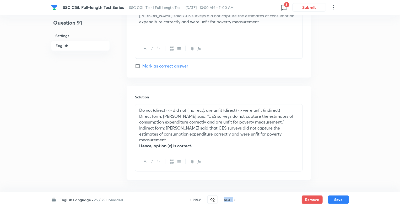
checkbox input "true"
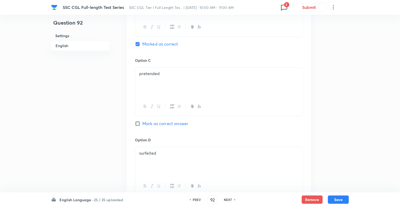
click at [229, 199] on h6 "NEXT" at bounding box center [228, 200] width 8 height 5
type input "93"
checkbox input "false"
checkbox input "true"
click at [229, 199] on h6 "NEXT" at bounding box center [228, 200] width 8 height 5
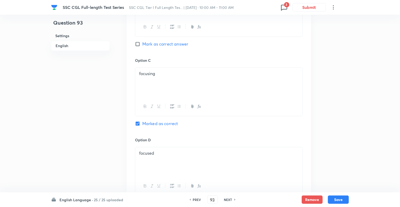
type input "94"
checkbox input "true"
click at [229, 199] on h6 "NEXT" at bounding box center [228, 200] width 8 height 5
type input "95"
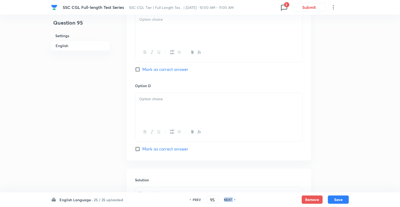
checkbox input "false"
checkbox input "true"
click at [229, 199] on h6 "NEXT" at bounding box center [228, 200] width 8 height 5
type input "96"
checkbox input "false"
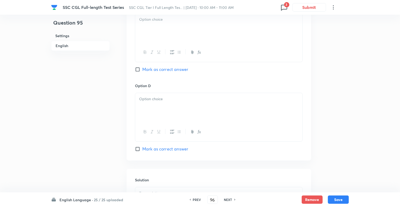
checkbox input "true"
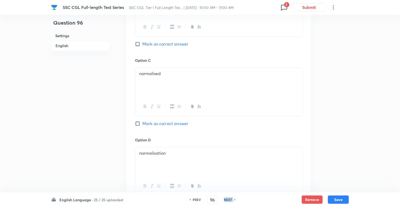
click at [229, 199] on h6 "NEXT" at bounding box center [228, 200] width 8 height 5
type input "97"
checkbox input "false"
checkbox input "true"
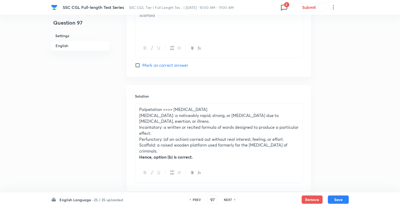
click at [229, 199] on h6 "NEXT" at bounding box center [228, 200] width 8 height 5
type input "98"
checkbox input "true"
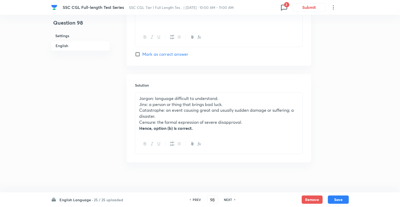
click at [229, 199] on h6 "NEXT" at bounding box center [228, 200] width 8 height 5
type input "99"
checkbox input "false"
checkbox input "true"
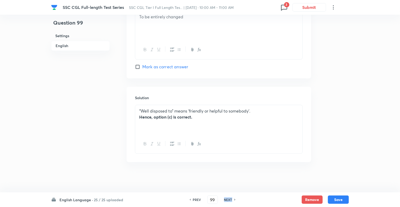
click at [229, 199] on h6 "NEXT" at bounding box center [228, 200] width 8 height 5
type input "100"
checkbox input "false"
checkbox input "true"
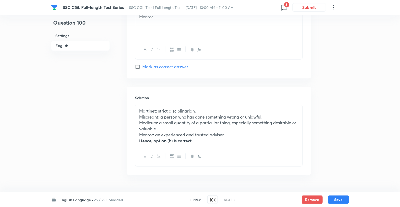
scroll to position [514, 0]
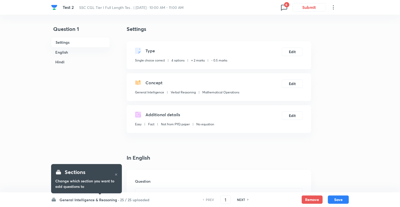
click at [63, 200] on h6 "General Intelligence & Reasoning ·" at bounding box center [89, 200] width 60 height 6
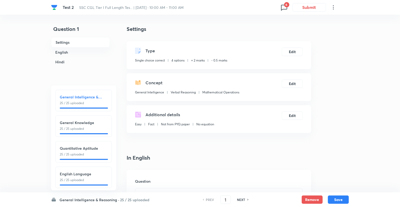
click at [81, 178] on p "25 / 25 uploaded" at bounding box center [84, 180] width 48 height 5
type input "76"
checkbox input "false"
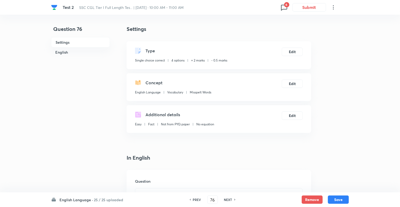
checkbox input "true"
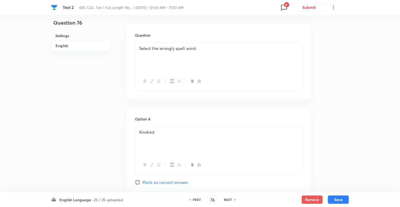
scroll to position [147, 0]
click at [228, 200] on h6 "NEXT" at bounding box center [228, 200] width 8 height 5
type input "77"
checkbox input "false"
checkbox input "true"
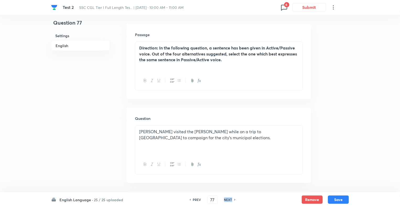
click at [228, 200] on h6 "NEXT" at bounding box center [228, 200] width 8 height 5
type input "78"
checkbox input "true"
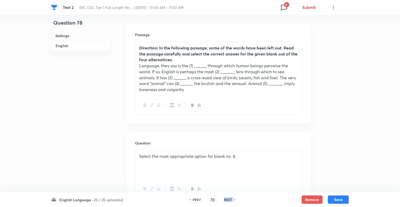
click at [228, 200] on h6 "NEXT" at bounding box center [228, 200] width 8 height 5
type input "79"
checkbox input "false"
checkbox input "true"
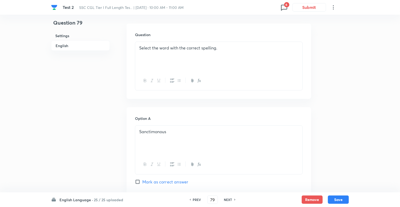
click at [228, 200] on h6 "NEXT" at bounding box center [228, 200] width 8 height 5
type input "80"
checkbox input "false"
checkbox input "true"
click at [228, 200] on h6 "NEXT" at bounding box center [228, 200] width 8 height 5
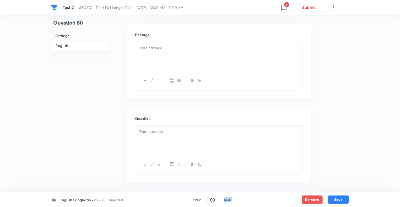
type input "81"
checkbox input "false"
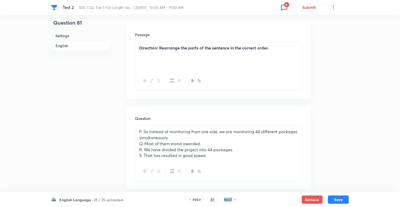
checkbox input "true"
click at [228, 200] on h6 "NEXT" at bounding box center [228, 200] width 8 height 5
type input "82"
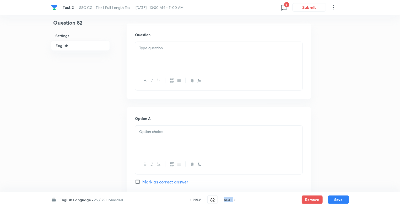
checkbox input "false"
checkbox input "true"
click at [228, 200] on h6 "NEXT" at bounding box center [228, 200] width 8 height 5
type input "83"
checkbox input "true"
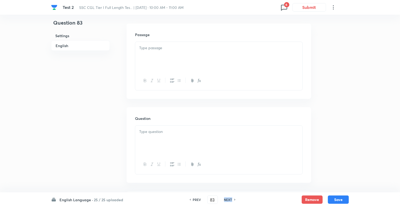
click at [228, 200] on h6 "NEXT" at bounding box center [228, 200] width 8 height 5
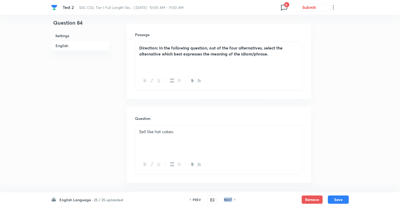
type input "84"
checkbox input "false"
checkbox input "true"
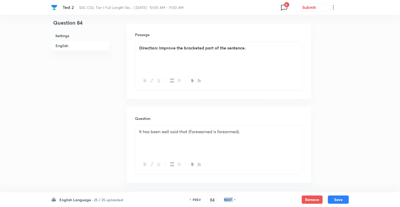
click at [228, 200] on h6 "NEXT" at bounding box center [228, 200] width 8 height 5
type input "85"
checkbox input "false"
checkbox input "true"
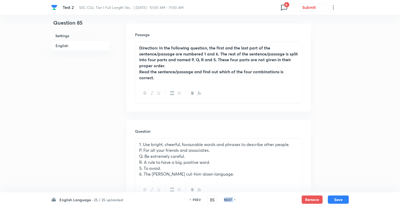
click at [228, 200] on h6 "NEXT" at bounding box center [228, 200] width 8 height 5
type input "86"
checkbox input "true"
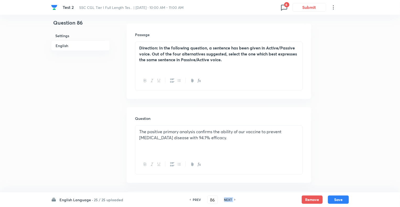
click at [228, 200] on h6 "NEXT" at bounding box center [228, 200] width 8 height 5
type input "87"
checkbox input "false"
checkbox input "true"
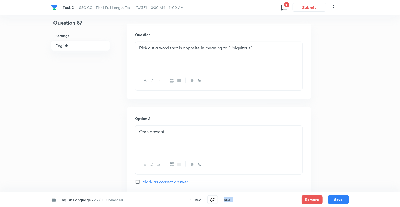
click at [228, 200] on h6 "NEXT" at bounding box center [228, 200] width 8 height 5
type input "88"
checkbox input "false"
checkbox input "true"
click at [228, 200] on h6 "NEXT" at bounding box center [228, 200] width 8 height 5
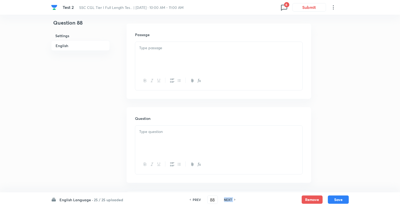
type input "89"
checkbox input "false"
checkbox input "true"
click at [227, 200] on h6 "NEXT" at bounding box center [228, 200] width 8 height 5
type input "90"
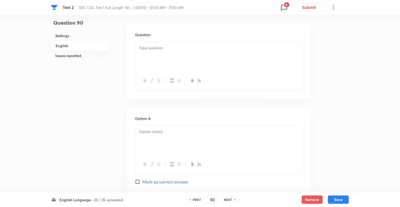
checkbox input "false"
checkbox input "true"
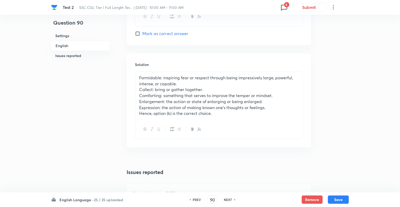
scroll to position [538, 0]
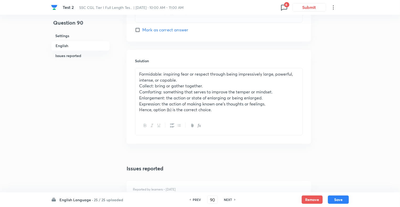
click at [227, 198] on h6 "NEXT" at bounding box center [228, 200] width 8 height 5
type input "91"
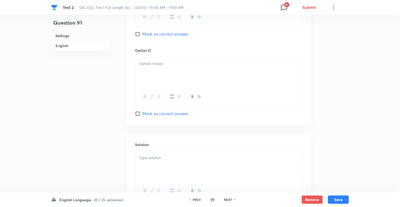
checkbox input "true"
click at [227, 198] on h6 "NEXT" at bounding box center [228, 200] width 8 height 5
type input "92"
checkbox input "false"
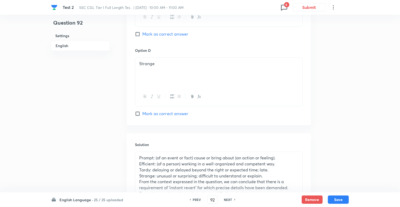
checkbox input "true"
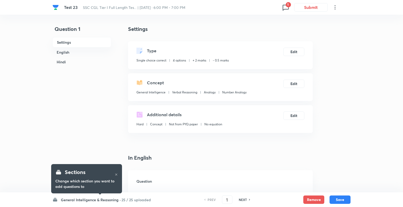
checkbox input "true"
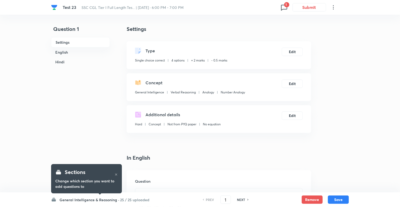
click at [66, 200] on h6 "General Intelligence & Reasoning ·" at bounding box center [89, 200] width 60 height 6
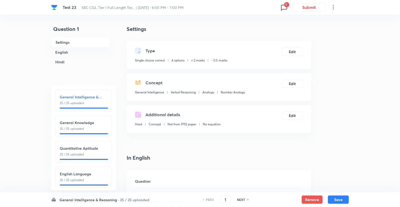
click at [79, 177] on div "English Language 25 / 25 uploaded" at bounding box center [84, 176] width 48 height 11
type input "76"
checkbox input "true"
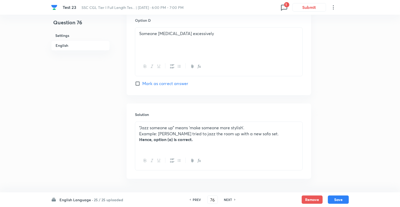
scroll to position [501, 0]
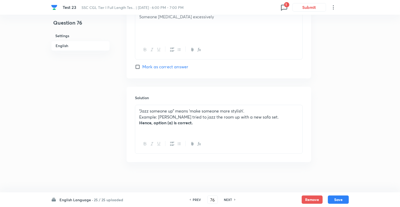
click at [229, 201] on h6 "NEXT" at bounding box center [228, 200] width 8 height 5
type input "77"
checkbox input "false"
checkbox input "true"
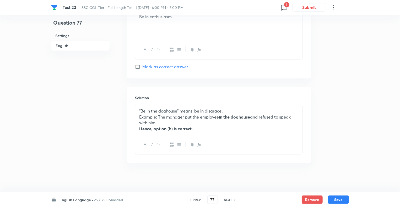
click at [229, 201] on h6 "NEXT" at bounding box center [228, 200] width 8 height 5
type input "78"
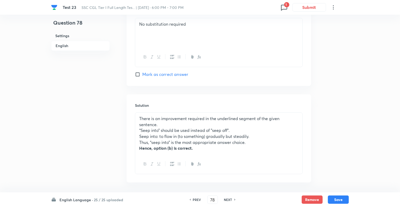
checkbox input "true"
click at [229, 201] on h6 "NEXT" at bounding box center [228, 200] width 8 height 5
type input "79"
checkbox input "false"
checkbox input "true"
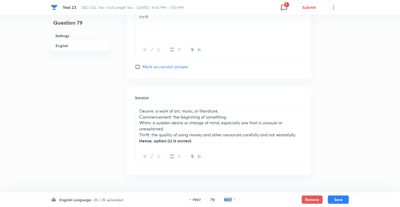
click at [229, 201] on h6 "NEXT" at bounding box center [228, 200] width 8 height 5
type input "80"
checkbox input "false"
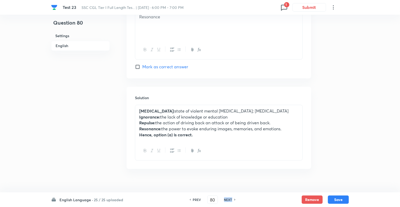
checkbox input "true"
click at [229, 201] on h6 "NEXT" at bounding box center [228, 200] width 8 height 5
type input "81"
checkbox input "false"
checkbox input "true"
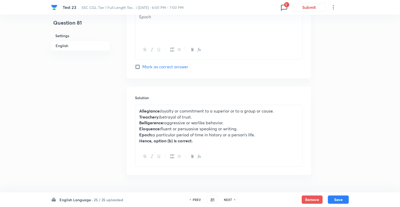
click at [229, 201] on h6 "NEXT" at bounding box center [228, 200] width 8 height 5
type input "82"
checkbox input "false"
checkbox input "true"
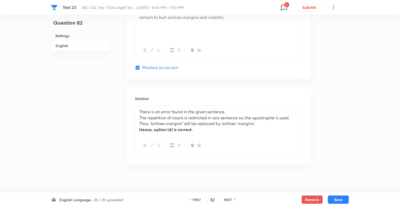
click at [229, 201] on h6 "NEXT" at bounding box center [228, 200] width 8 height 5
type input "83"
checkbox input "false"
checkbox input "true"
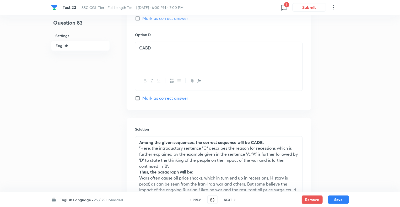
click at [229, 201] on h6 "NEXT" at bounding box center [228, 200] width 8 height 5
type input "84"
checkbox input "false"
checkbox input "true"
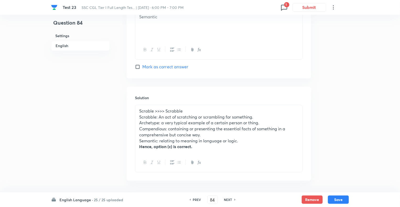
click at [229, 201] on h6 "NEXT" at bounding box center [228, 200] width 8 height 5
type input "85"
checkbox input "false"
checkbox input "true"
click at [229, 201] on h6 "NEXT" at bounding box center [228, 200] width 8 height 5
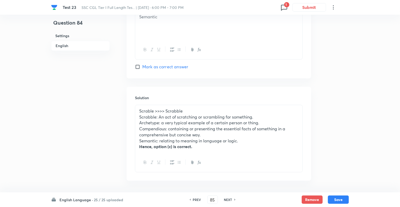
type input "86"
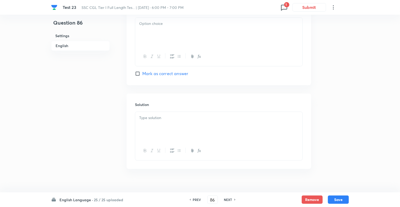
checkbox input "true"
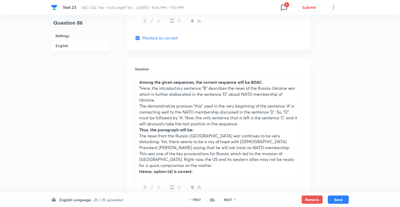
scroll to position [605, 0]
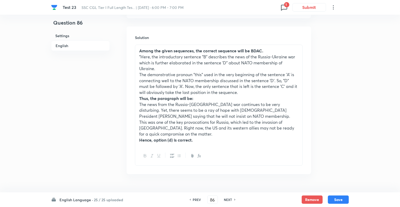
click at [193, 199] on h6 "PREV" at bounding box center [197, 200] width 8 height 5
type input "85"
checkbox input "true"
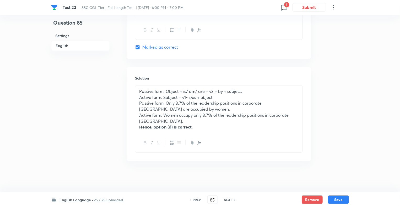
scroll to position [520, 0]
click at [193, 199] on h6 "PREV" at bounding box center [197, 200] width 8 height 5
type input "84"
checkbox input "false"
checkbox input "true"
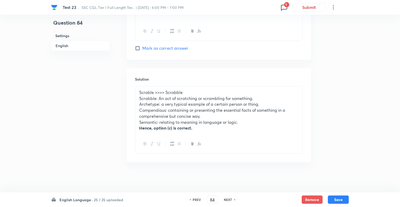
click at [193, 199] on h6 "PREV" at bounding box center [197, 200] width 8 height 5
type input "83"
checkbox input "false"
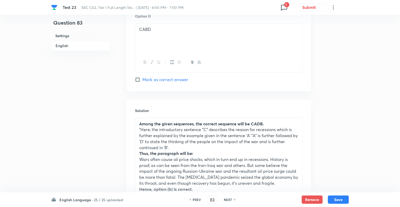
checkbox input "true"
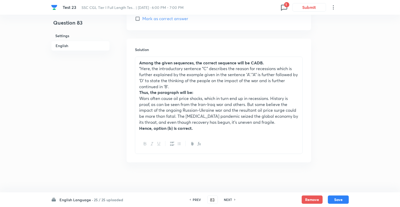
click at [285, 4] on span "1" at bounding box center [286, 4] width 5 height 5
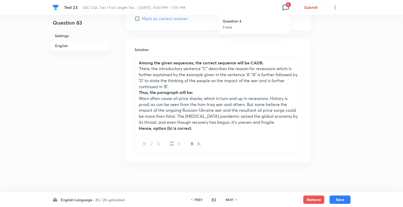
click at [249, 22] on h6 "Question 4" at bounding box center [253, 21] width 63 height 6
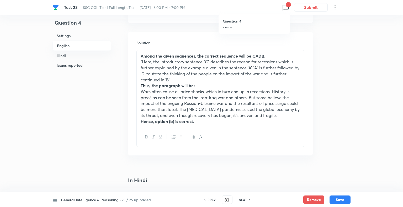
type input "4"
checkbox input "false"
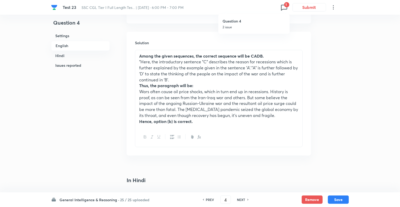
checkbox input "true"
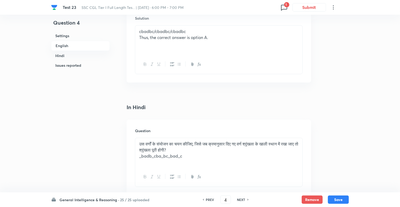
click at [67, 199] on h6 "General Intelligence & Reasoning ·" at bounding box center [89, 200] width 60 height 6
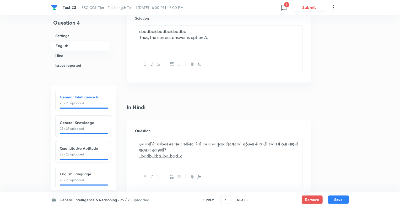
click at [86, 173] on h6 "English Language" at bounding box center [84, 174] width 48 height 6
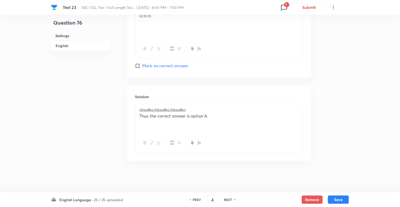
type input "76"
checkbox input "true"
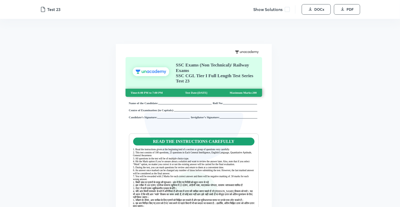
click at [287, 10] on span at bounding box center [287, 9] width 5 height 5
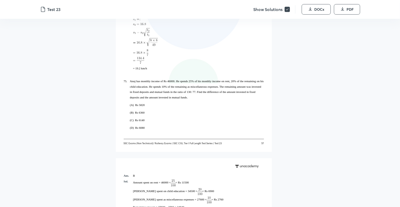
scroll to position [13233, 0]
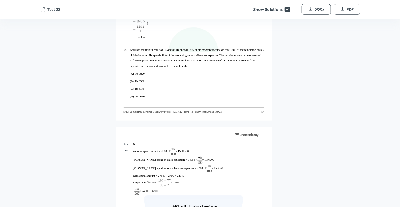
click at [232, 156] on p "Amount spent on child education = 34500 × = Rs 6900" at bounding box center [198, 160] width 131 height 9
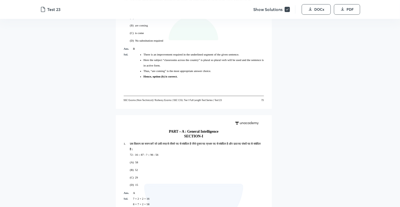
scroll to position [16922, 0]
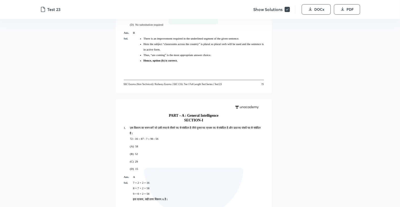
drag, startPoint x: 166, startPoint y: 62, endPoint x: 183, endPoint y: 46, distance: 22.8
copy div "× 64444 = 0369 LORE – I : Dolorsi Ametcons ADIPISC-E 53. Seddoe tem inci utlabo…"
